Goal: Contribute content

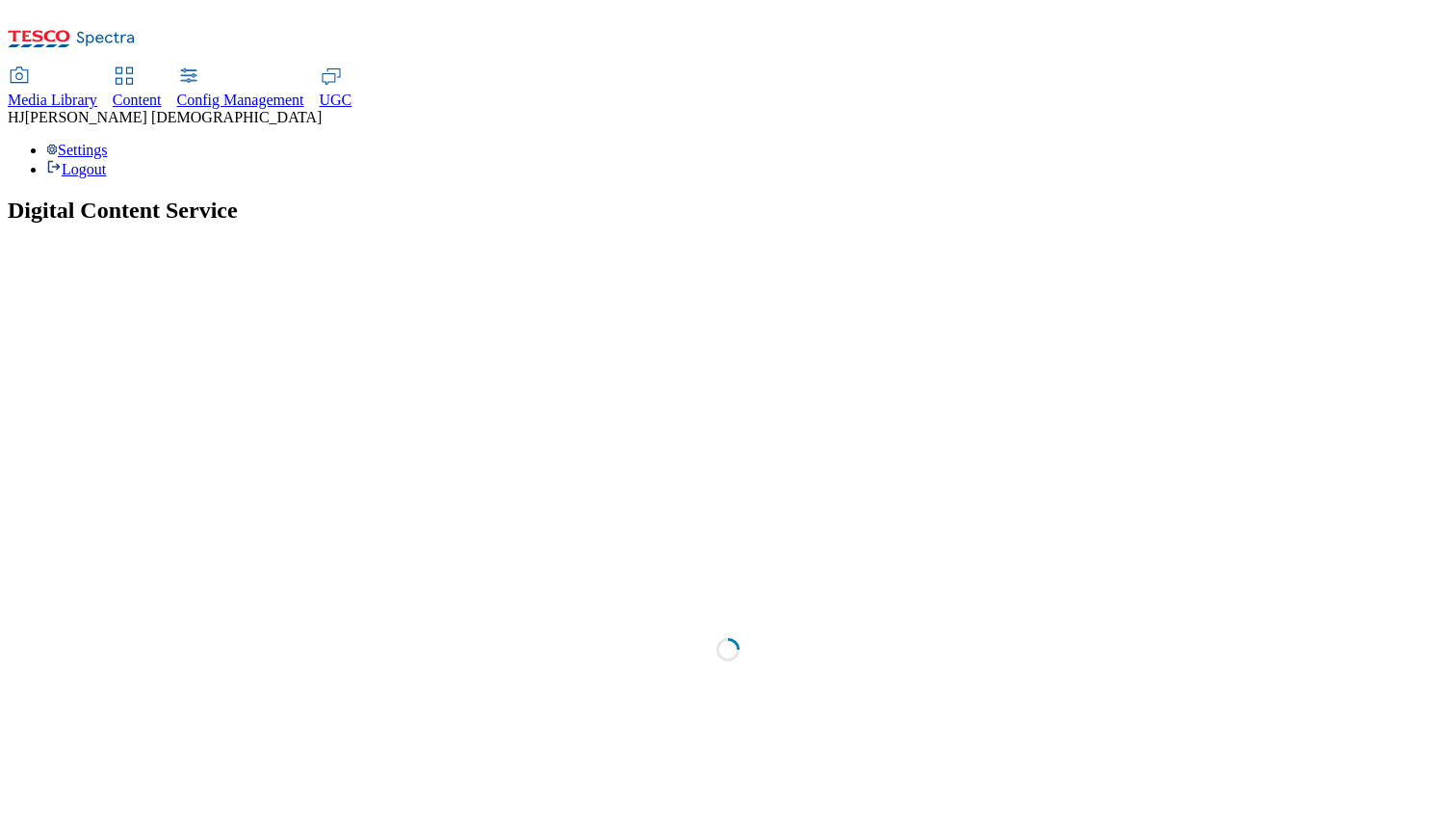
click at [98, 92] on span "Media Library" at bounding box center [52, 100] width 90 height 17
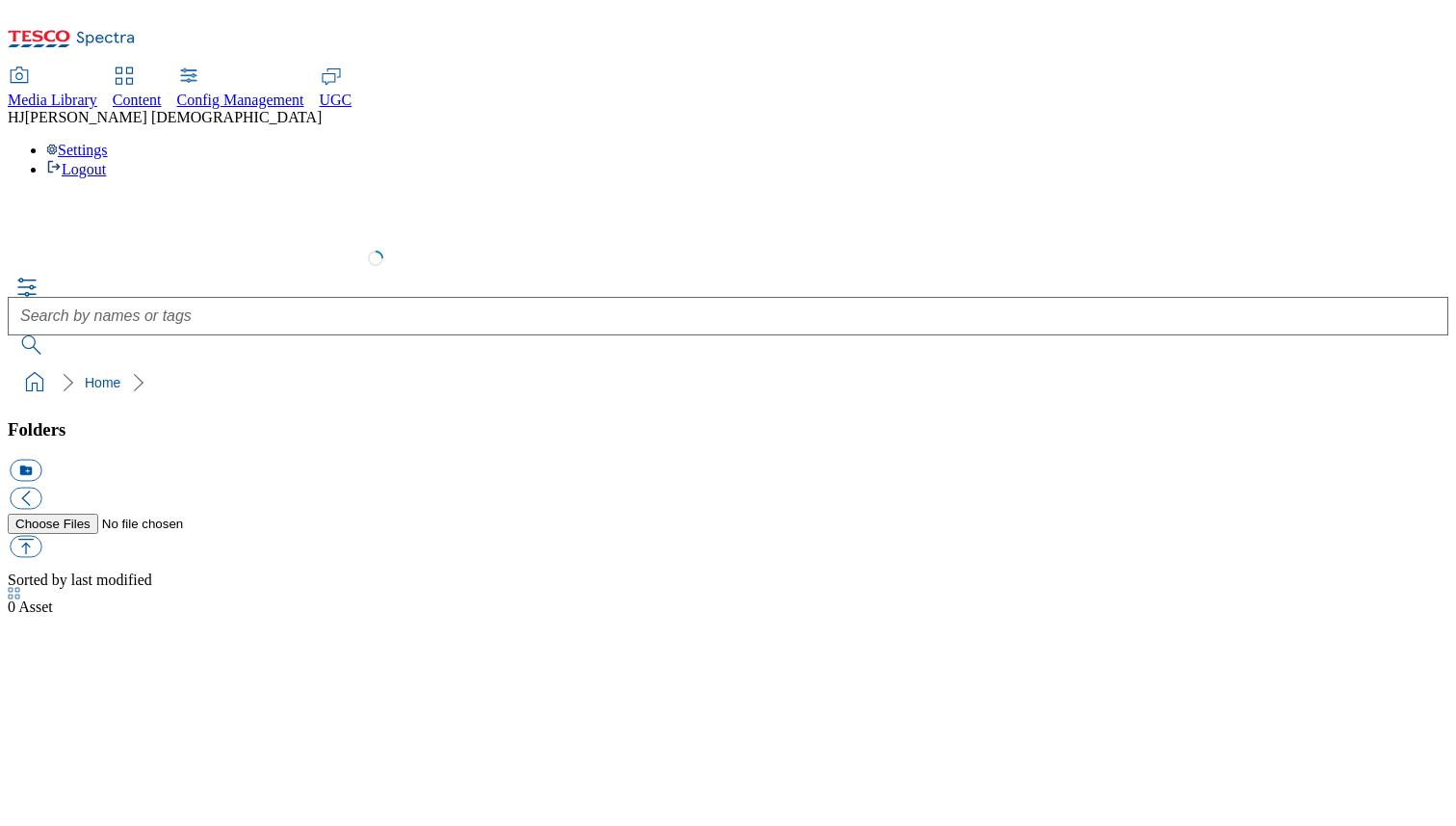
select select "flare-test"
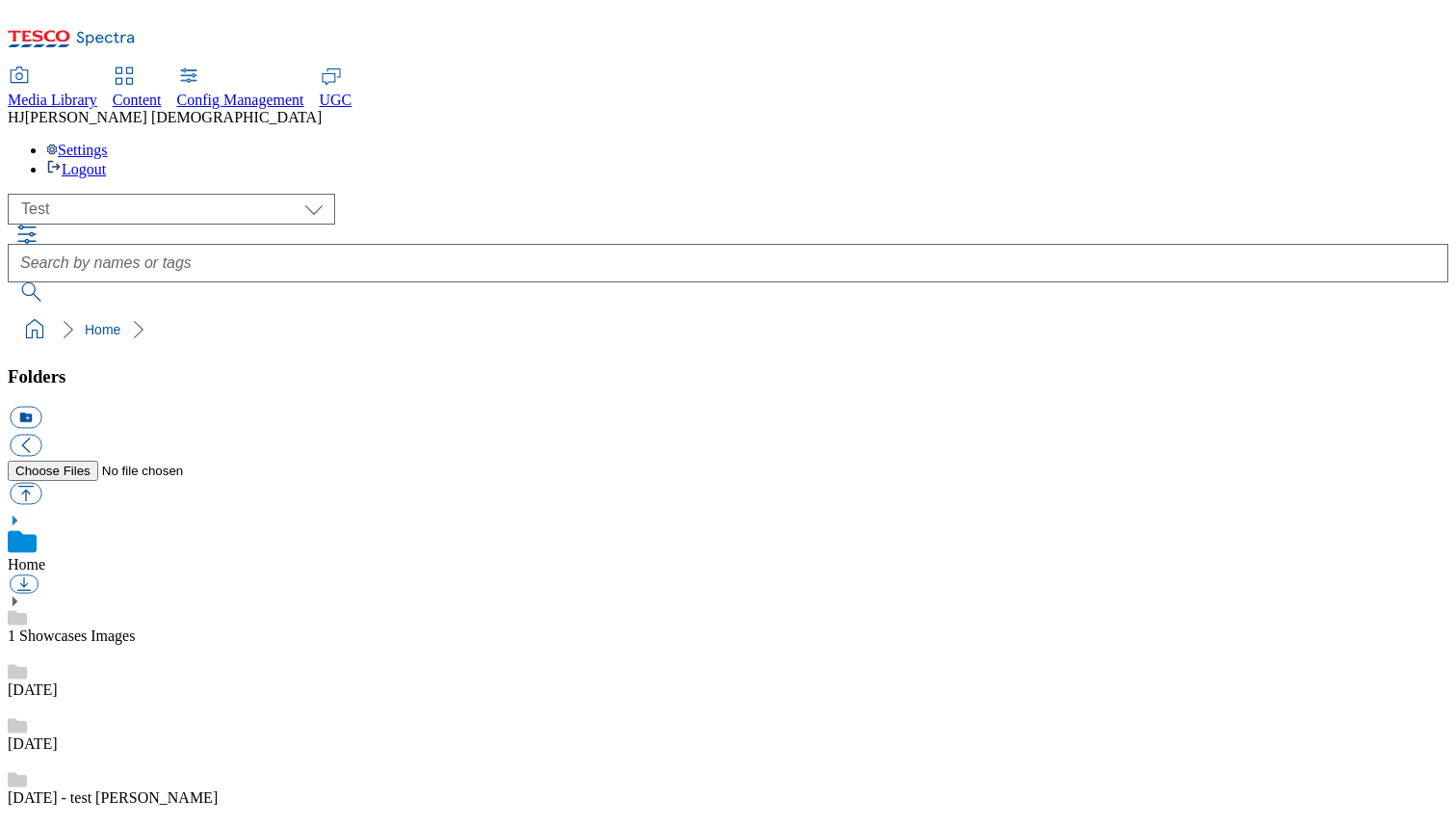
scroll to position [1, 0]
click at [41, 483] on button "button" at bounding box center [26, 493] width 32 height 22
type input "C:\fakepath\cadburys_200.png"
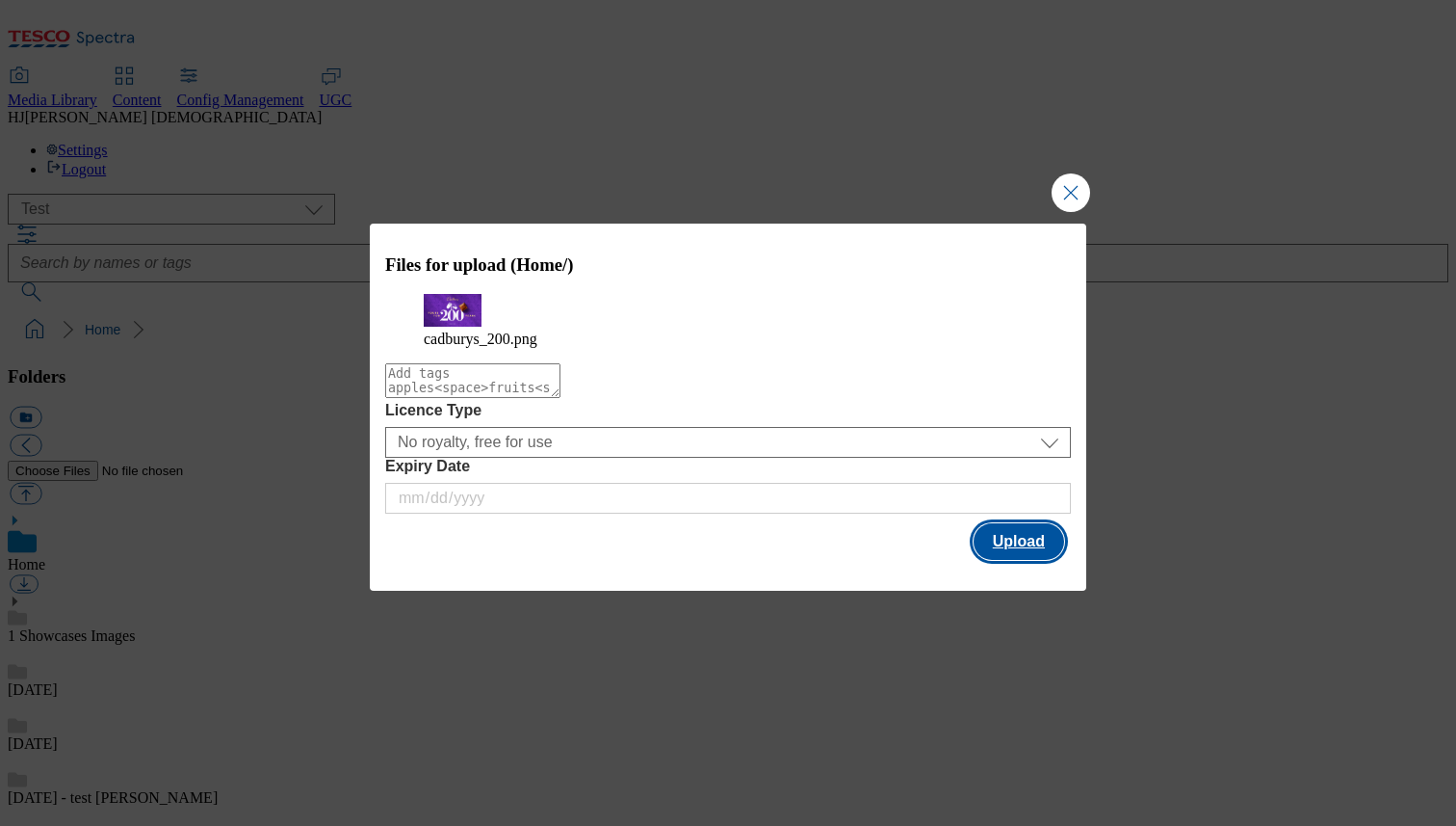
click at [1031, 560] on button "Upload" at bounding box center [1019, 541] width 91 height 37
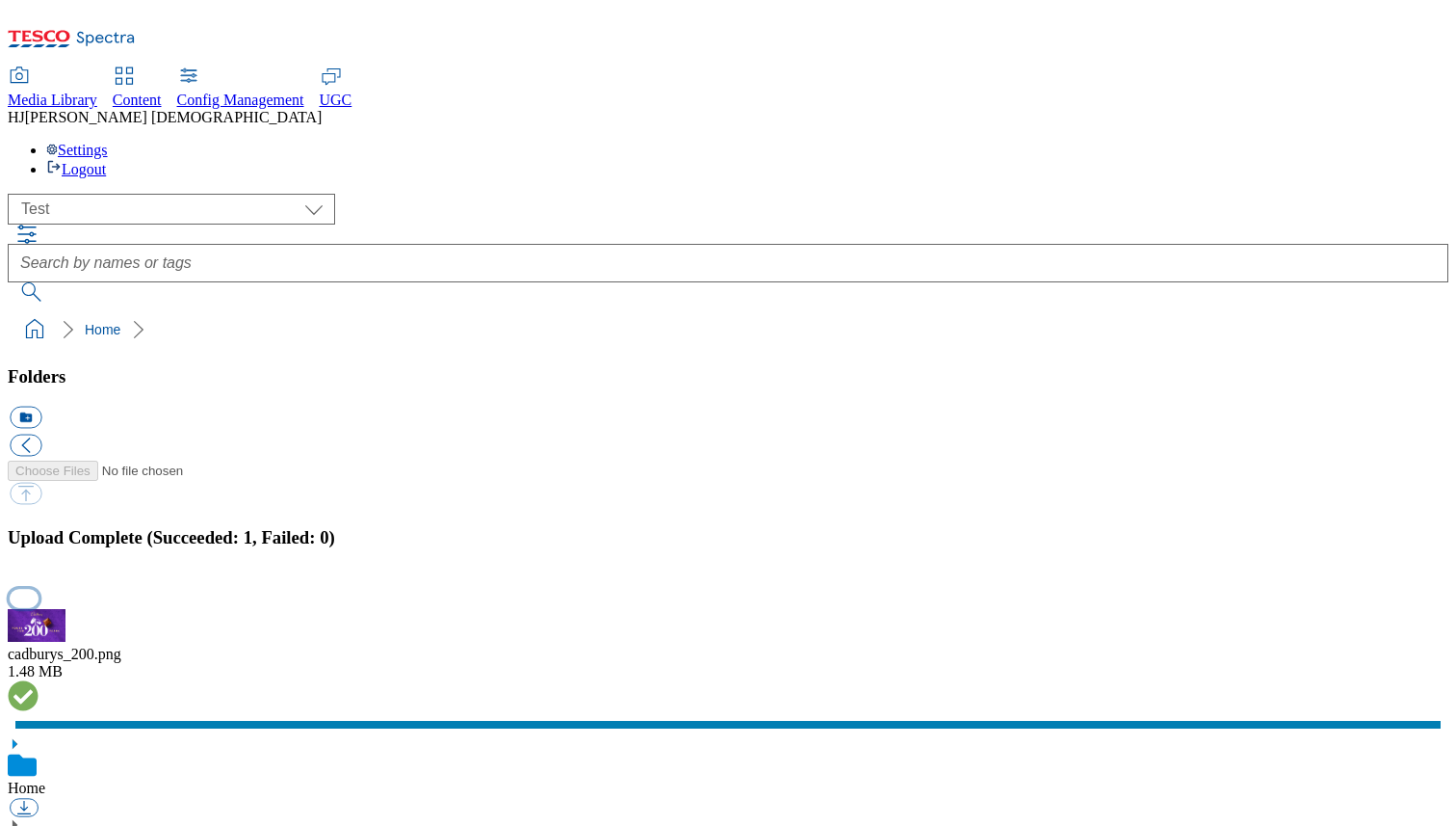
click at [38, 588] on button "button" at bounding box center [24, 597] width 29 height 19
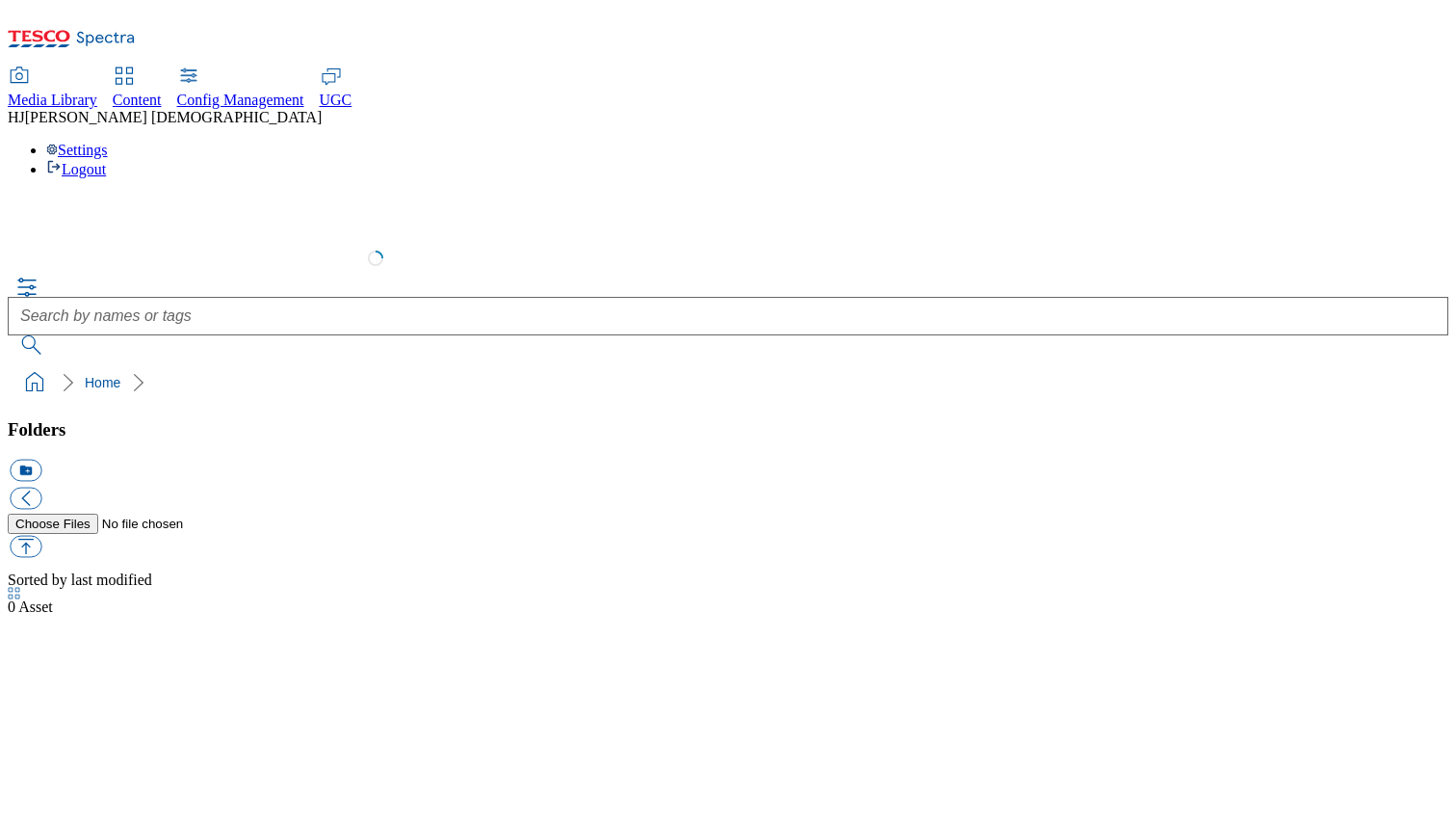
select select "flare-test"
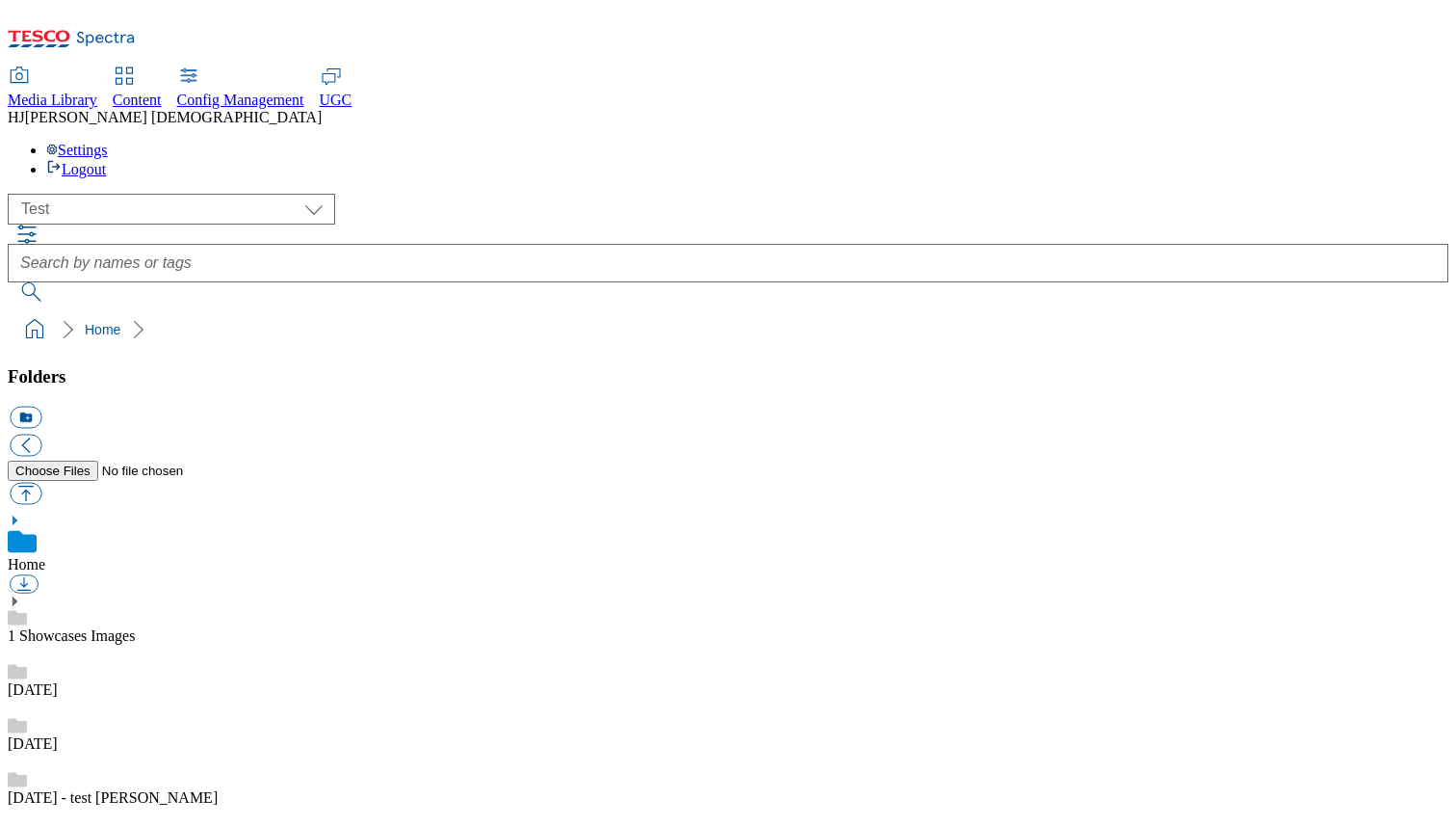
scroll to position [1, 0]
click at [41, 483] on button "button" at bounding box center [26, 493] width 32 height 22
type input "C:\fakepath\691e7a861b943eccddf8fe476e1522609ca0893a (1).png"
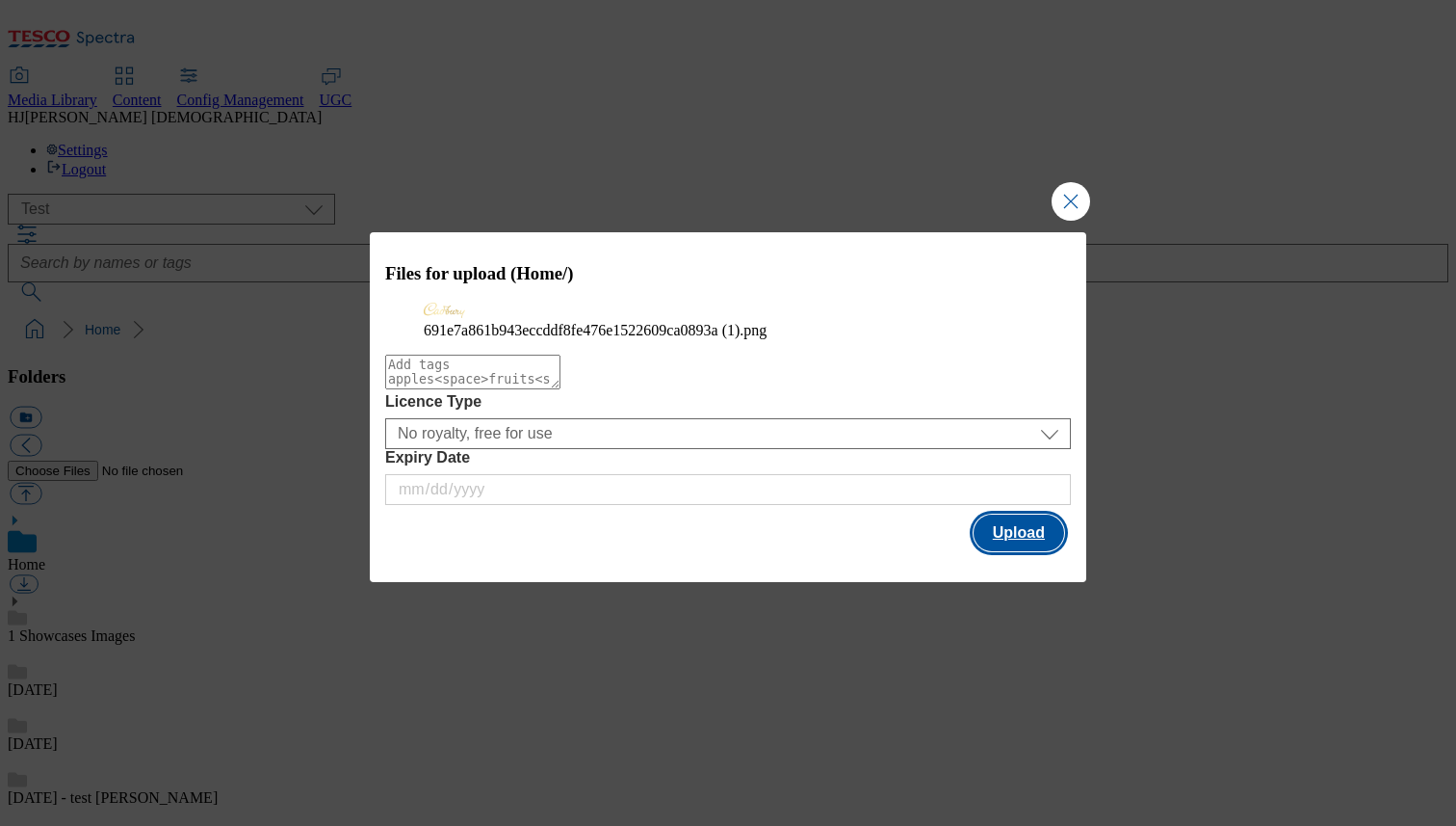
click at [1022, 551] on button "Upload" at bounding box center [1019, 532] width 91 height 37
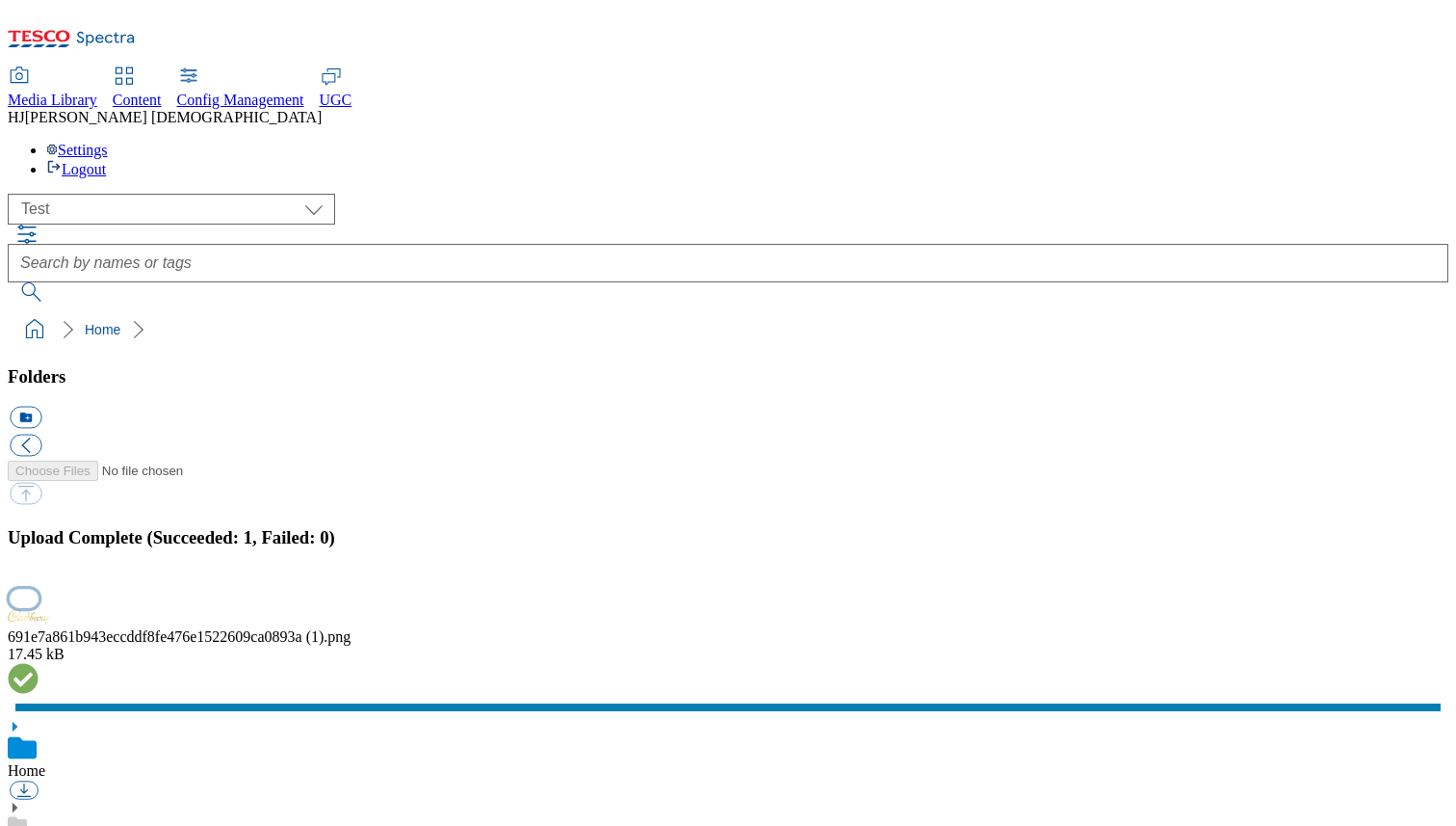
click at [38, 588] on button "button" at bounding box center [24, 597] width 29 height 19
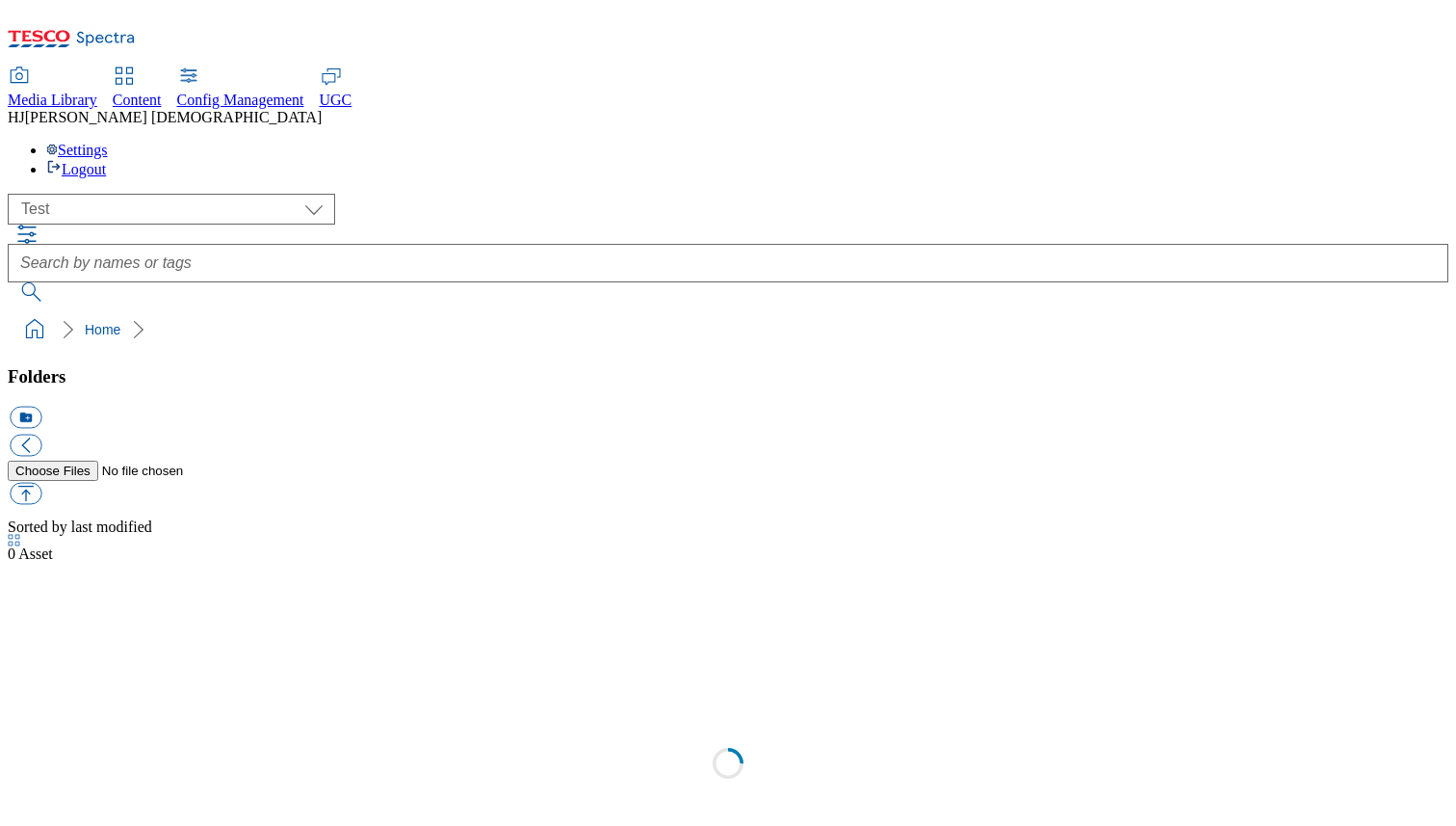
select select "flare-test"
